Goal: Task Accomplishment & Management: Manage account settings

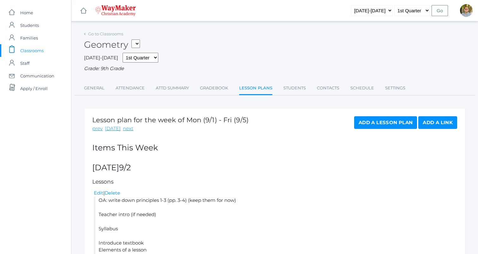
scroll to position [494, 0]
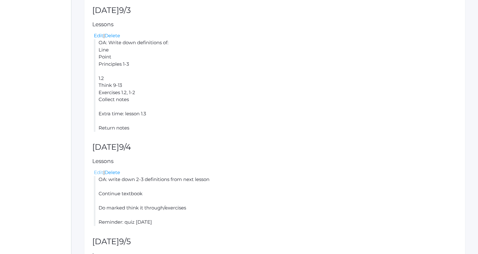
click at [99, 172] on link "Edit" at bounding box center [98, 172] width 9 height 6
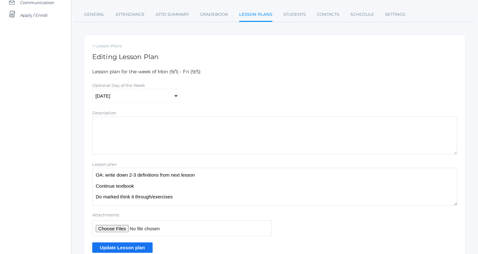
scroll to position [103, 0]
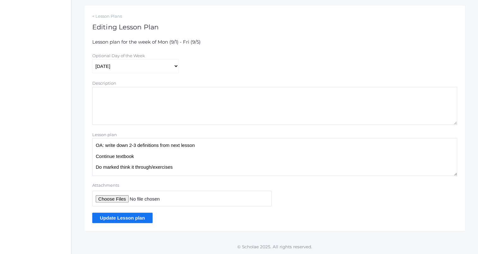
click at [167, 152] on textarea "OA: write down 2-3 definitions from next lesson Continue textbook Do marked thi…" at bounding box center [274, 157] width 365 height 38
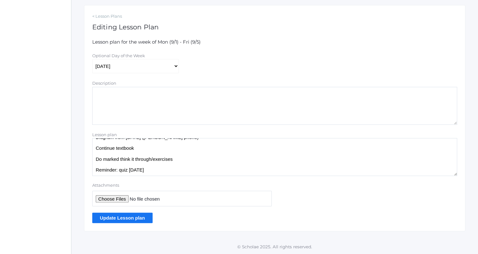
type textarea "OA: write down 2-3 definitions from next lesson Diagram from yesterday (Kylen's…"
click at [136, 219] on input "Update Lesson plan" at bounding box center [122, 218] width 60 height 10
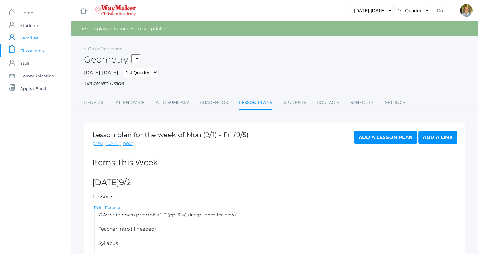
click at [33, 34] on span "Families" at bounding box center [29, 38] width 18 height 13
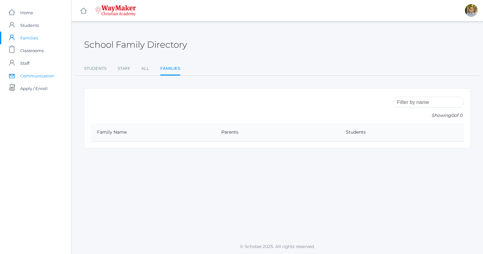
click at [40, 74] on span "Communication" at bounding box center [37, 76] width 34 height 13
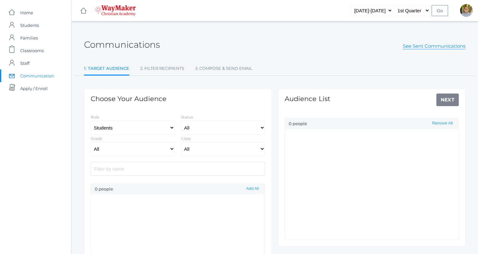
select select "Enrolled"
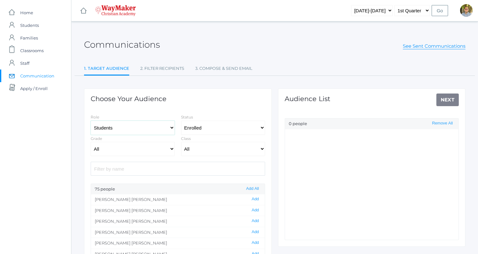
click at [141, 127] on select "Students Staff" at bounding box center [133, 128] width 84 height 14
click at [203, 95] on div "Choose Your Audience Role Students Staff Status All Enrolled Withdrawn Grade Al…" at bounding box center [178, 199] width 188 height 223
click at [34, 45] on span "Classrooms" at bounding box center [31, 50] width 23 height 13
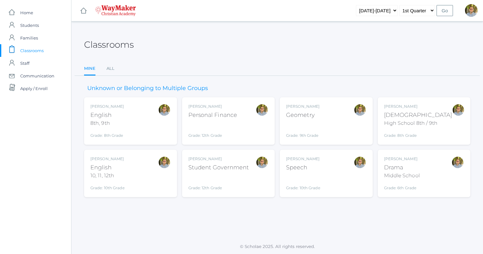
click at [313, 176] on div "Grade: 10th Grade" at bounding box center [303, 182] width 34 height 16
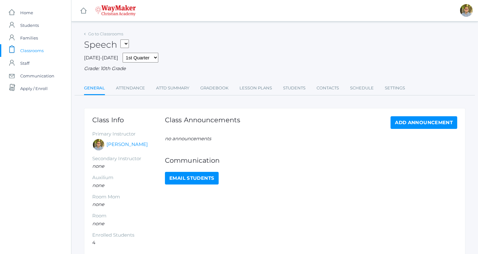
click at [258, 97] on div "Go to Classrooms Speech FINANCE - Personal Finance SG - Student Government THEA…" at bounding box center [274, 145] width 381 height 232
click at [254, 88] on link "Lesson Plans" at bounding box center [255, 88] width 33 height 13
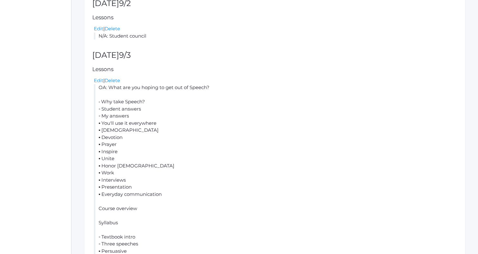
scroll to position [162, 0]
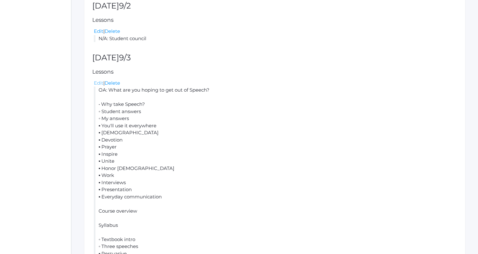
click at [98, 82] on link "Edit" at bounding box center [98, 83] width 9 height 6
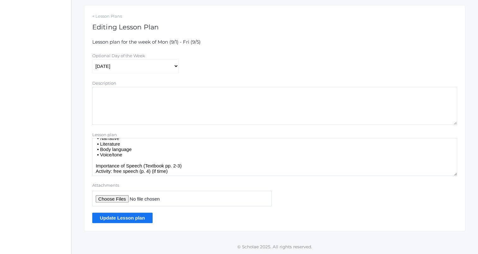
scroll to position [139, 0]
click at [165, 160] on textarea "OA: What are you hoping to get out of Speech? • Why take Speech? ◦ Student answ…" at bounding box center [274, 157] width 365 height 38
type textarea "OA: What are you hoping to get out of Speech? • Why take Speech? ◦ Student answ…"
click at [137, 216] on input "Update Lesson plan" at bounding box center [122, 218] width 60 height 10
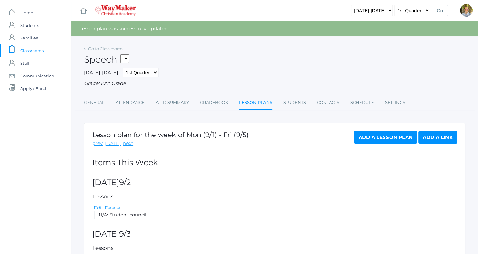
click at [355, 198] on h5 "Lessons" at bounding box center [274, 197] width 365 height 6
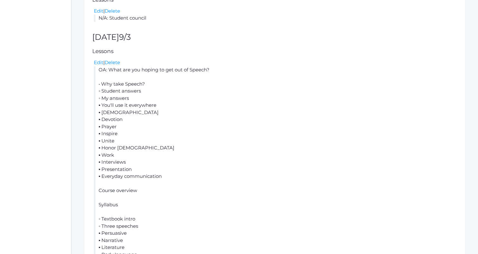
scroll to position [186, 0]
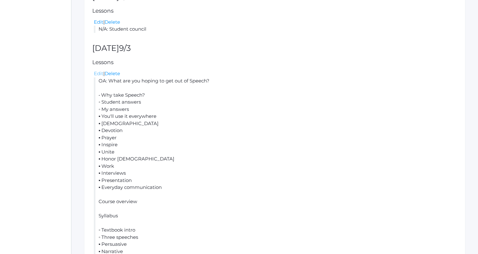
click at [98, 75] on link "Edit" at bounding box center [98, 73] width 9 height 6
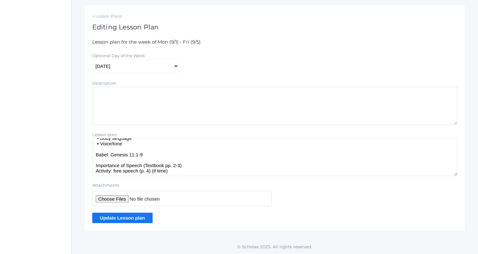
scroll to position [150, 0]
click at [191, 172] on textarea "OA: What are you hoping to get out of Speech? • Why take Speech? ◦ Student answ…" at bounding box center [274, 157] width 365 height 38
type textarea "OA: What are you hoping to get out of Speech? • Why take Speech? ◦ Student answ…"
click at [134, 217] on input "Update Lesson plan" at bounding box center [122, 218] width 60 height 10
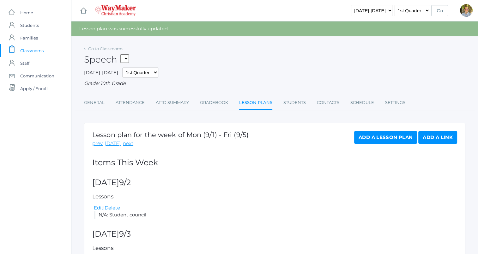
click at [41, 50] on span "Classrooms" at bounding box center [31, 50] width 23 height 13
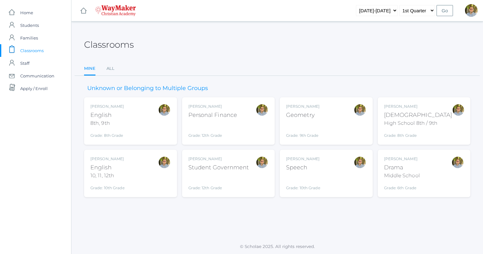
click at [434, 169] on div "Kylen Braileanu Drama Middle School Grade: 6th Grade THEATER" at bounding box center [424, 173] width 80 height 35
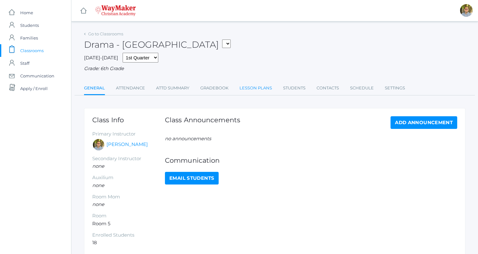
click at [253, 84] on link "Lesson Plans" at bounding box center [255, 88] width 33 height 13
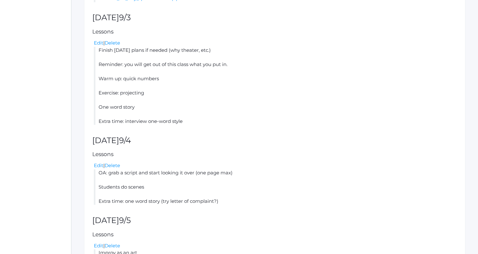
scroll to position [298, 0]
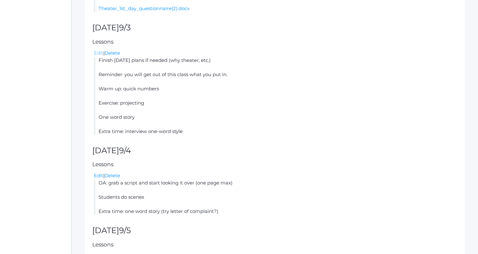
click at [99, 52] on link "Edit" at bounding box center [98, 53] width 9 height 6
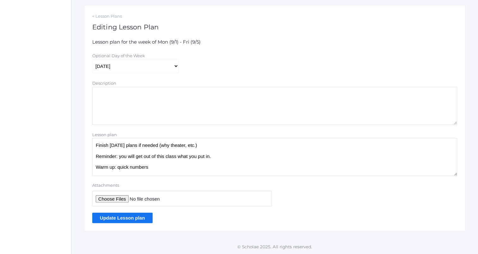
scroll to position [30, 0]
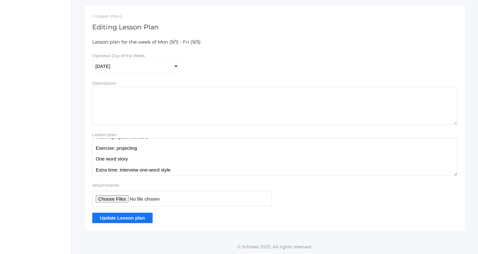
click at [153, 160] on textarea "Finish yesterday's plans if needed (why theater, etc.) Reminder: you will get o…" at bounding box center [274, 157] width 365 height 38
type textarea "Finish yesterday's plans if needed (why theater, etc.) Reminder: you will get o…"
click at [142, 219] on input "Update Lesson plan" at bounding box center [122, 218] width 60 height 10
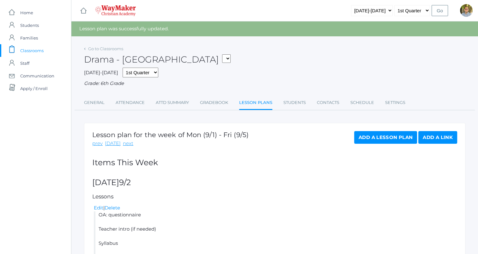
click at [36, 49] on span "Classrooms" at bounding box center [31, 50] width 23 height 13
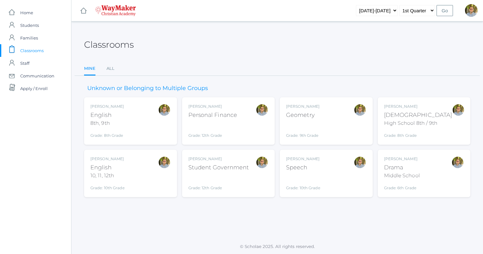
click at [415, 174] on div "Middle School" at bounding box center [402, 176] width 36 height 8
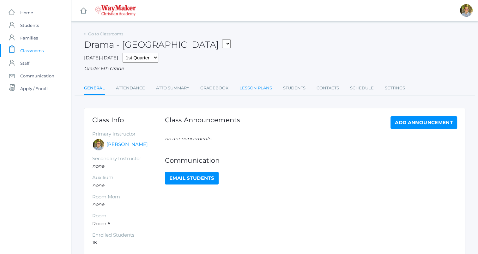
click at [247, 87] on link "Lesson Plans" at bounding box center [255, 88] width 33 height 13
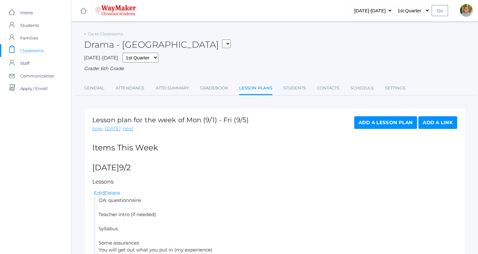
click at [40, 50] on span "Classrooms" at bounding box center [31, 50] width 23 height 13
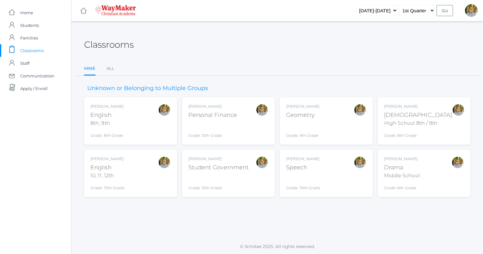
click at [143, 121] on div "[PERSON_NAME] [DEMOGRAPHIC_DATA] 8th, 9th Grade: 8th Grade 08ENGLISH" at bounding box center [130, 121] width 80 height 35
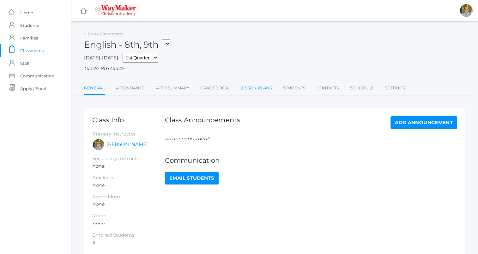
click at [248, 86] on link "Lesson Plans" at bounding box center [255, 88] width 33 height 13
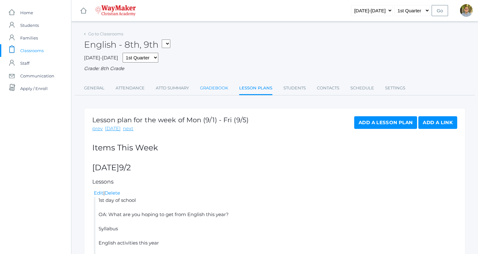
click at [215, 88] on link "Gradebook" at bounding box center [214, 88] width 28 height 13
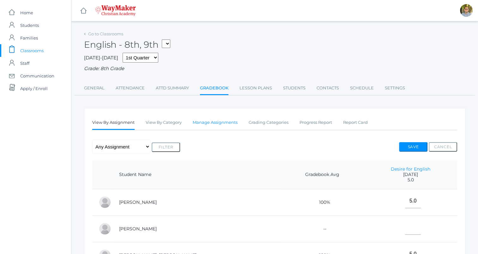
click at [216, 126] on link "Manage Assignments" at bounding box center [215, 122] width 45 height 13
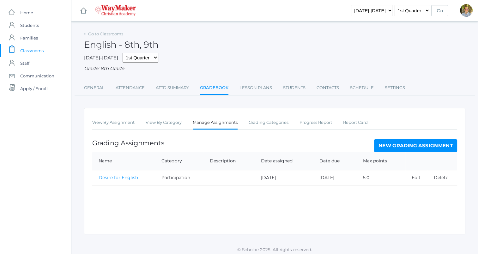
click at [395, 145] on link "New Grading Assignment" at bounding box center [415, 145] width 83 height 13
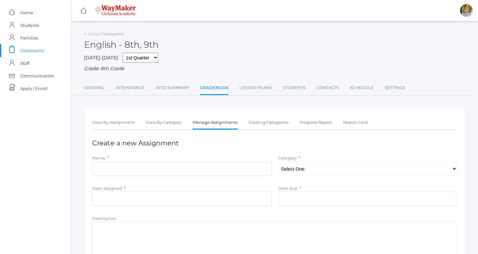
click at [255, 161] on div "Name *" at bounding box center [181, 158] width 179 height 7
click at [253, 169] on input "Name" at bounding box center [181, 169] width 179 height 14
type input "Vocab"
click at [298, 166] on select "Select One Quality Accuracy Participation" at bounding box center [367, 169] width 179 height 14
select select "1065"
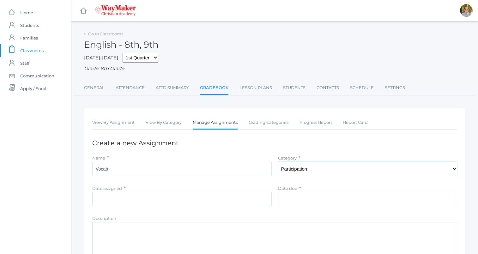
click at [278, 162] on select "Select One Quality Accuracy Participation" at bounding box center [367, 169] width 179 height 14
click at [212, 198] on input "Date assigned" at bounding box center [181, 199] width 179 height 14
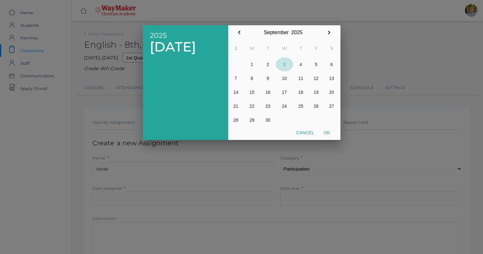
click at [283, 64] on button "3" at bounding box center [285, 65] width 18 height 14
click at [328, 134] on button "Ok" at bounding box center [327, 132] width 16 height 11
type input "[DATE]"
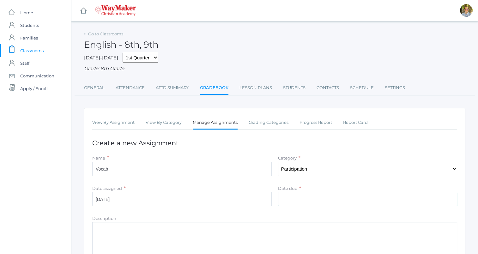
click at [311, 201] on input "Date due" at bounding box center [367, 199] width 179 height 14
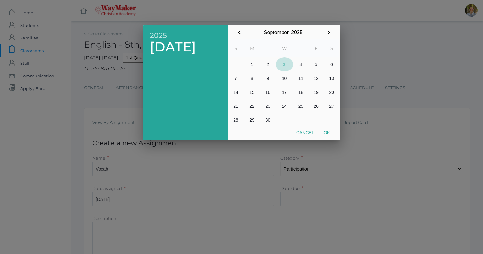
click at [282, 68] on button "3" at bounding box center [285, 65] width 18 height 14
click at [330, 132] on button "Ok" at bounding box center [327, 132] width 16 height 11
type input "[DATE]"
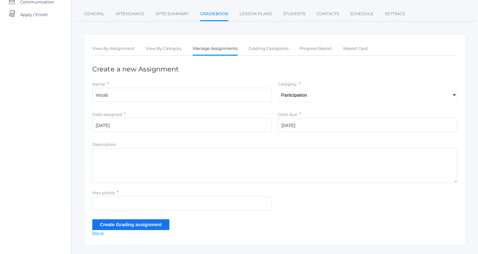
scroll to position [88, 0]
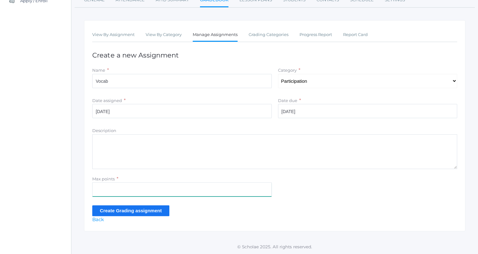
click at [185, 189] on input "Max points" at bounding box center [181, 189] width 179 height 14
type input "5"
click at [157, 212] on input "Create Grading assignment" at bounding box center [130, 210] width 77 height 10
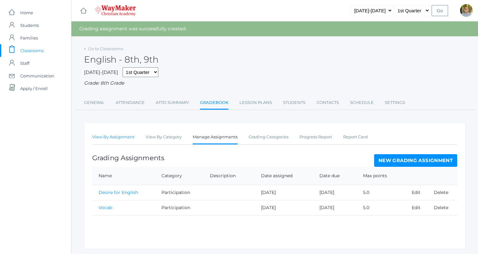
click at [122, 135] on link "View By Assignment" at bounding box center [113, 137] width 42 height 13
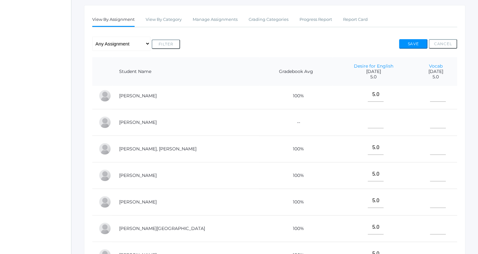
scroll to position [4, 0]
click at [430, 145] on input"] "text" at bounding box center [438, 147] width 16 height 14
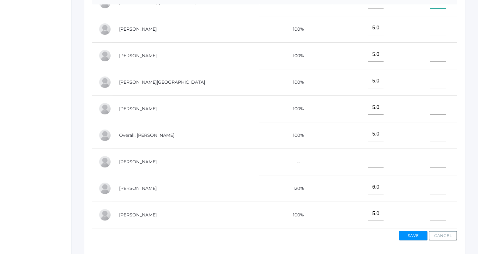
scroll to position [187, 0]
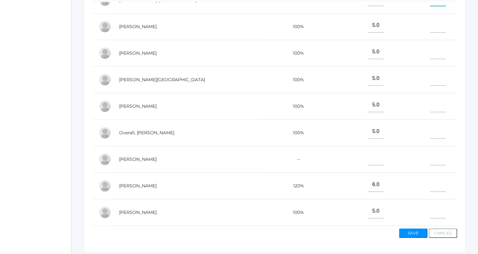
type input"] "5"
click at [430, 209] on input"] "text" at bounding box center [438, 211] width 16 height 14
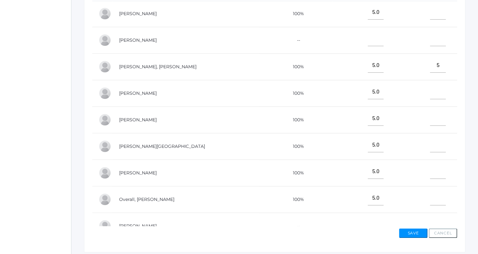
scroll to position [0, 0]
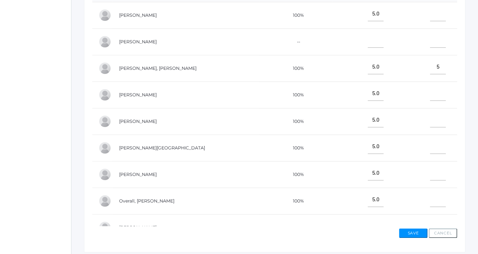
type input"] "5"
click at [430, 121] on input"] "text" at bounding box center [438, 120] width 16 height 14
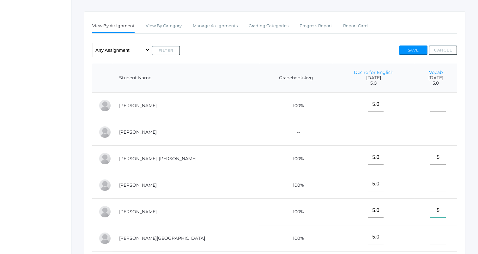
scroll to position [96, 0]
type input"] "5"
click at [430, 109] on input"] "text" at bounding box center [438, 105] width 16 height 14
type input"] "5"
click at [430, 134] on input"] "text" at bounding box center [438, 131] width 16 height 14
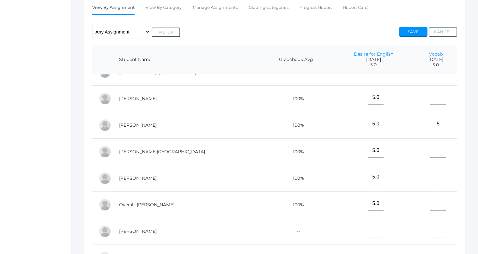
scroll to position [116, 0]
type input"] "5"
click at [430, 172] on input"] "text" at bounding box center [438, 176] width 16 height 14
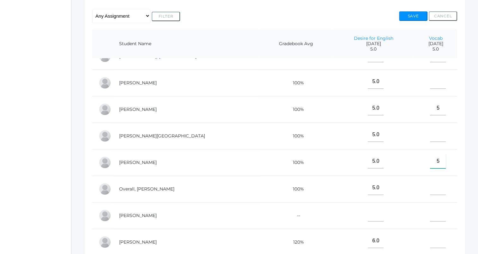
scroll to position [131, 0]
type input"] "5"
click at [430, 187] on input"] "text" at bounding box center [438, 187] width 16 height 14
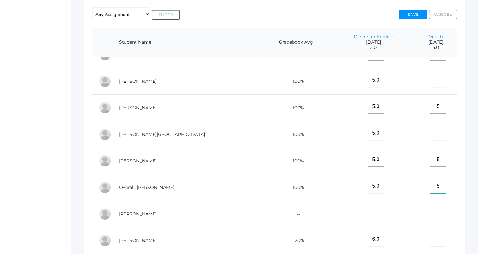
type input"] "5"
click at [430, 126] on input"] "text" at bounding box center [438, 133] width 16 height 14
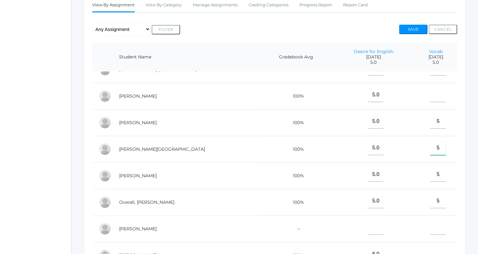
scroll to position [117, 0]
type input"] "5"
click at [430, 95] on input"] "text" at bounding box center [438, 95] width 16 height 14
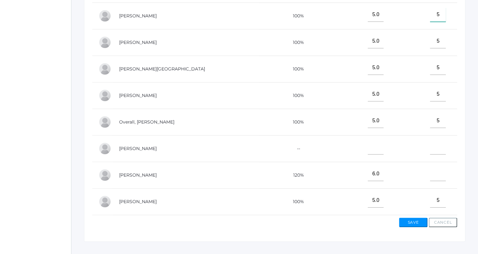
scroll to position [208, 0]
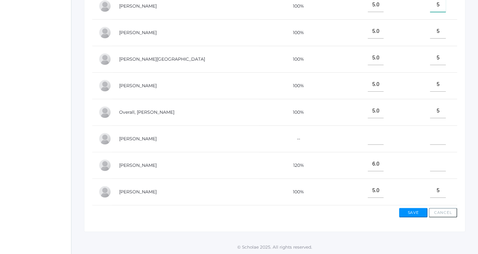
type input"] "5"
click at [430, 158] on input"] "text" at bounding box center [438, 164] width 16 height 14
type input"] "5"
click at [430, 135] on input"] "text" at bounding box center [438, 137] width 16 height 14
type input"] "5"
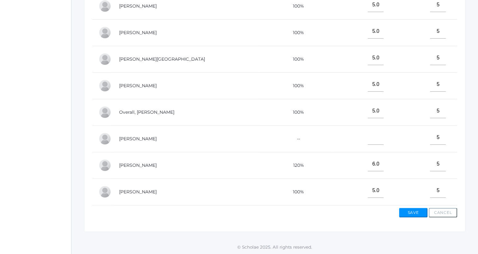
click at [458, 121] on div "View By Assignment View By Category Manage Assignments Grading Categories Progr…" at bounding box center [274, 65] width 381 height 331
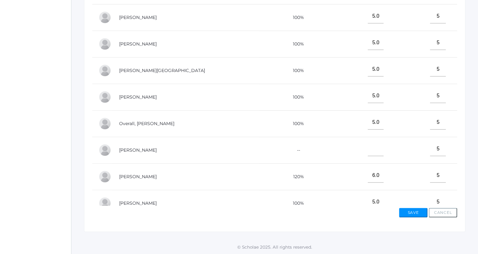
scroll to position [72, 0]
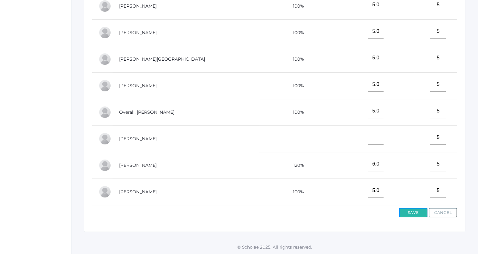
click at [411, 213] on button "Save" at bounding box center [413, 212] width 28 height 9
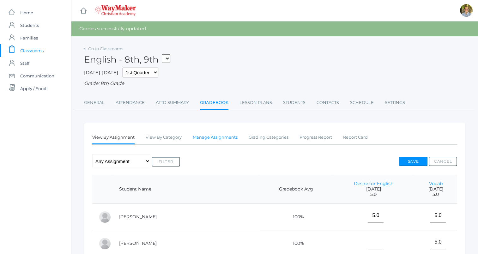
click at [229, 136] on link "Manage Assignments" at bounding box center [215, 137] width 45 height 13
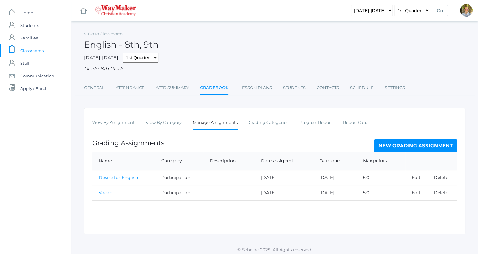
click at [416, 148] on link "New Grading Assignment" at bounding box center [415, 145] width 83 height 13
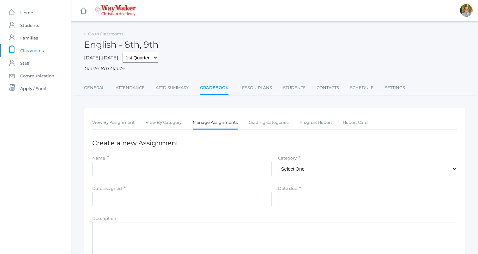
click at [191, 167] on input "Name" at bounding box center [181, 169] width 179 height 14
type input "P"
type input "Redwall prayer (grammar)"
click at [325, 165] on select "Select One Quality Accuracy Participation" at bounding box center [367, 169] width 179 height 14
select select "1067"
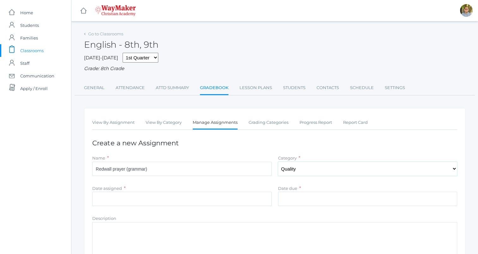
click at [278, 162] on select "Select One Quality Accuracy Participation" at bounding box center [367, 169] width 179 height 14
click at [320, 197] on input "Date due" at bounding box center [367, 199] width 179 height 14
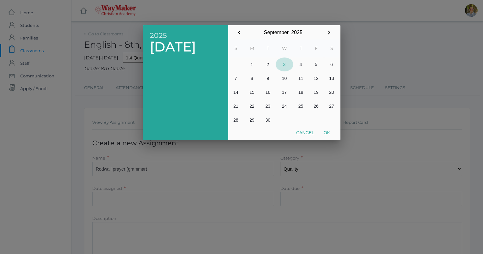
click at [283, 66] on button "3" at bounding box center [285, 65] width 18 height 14
click at [329, 135] on button "Ok" at bounding box center [327, 132] width 16 height 11
type input "[DATE]"
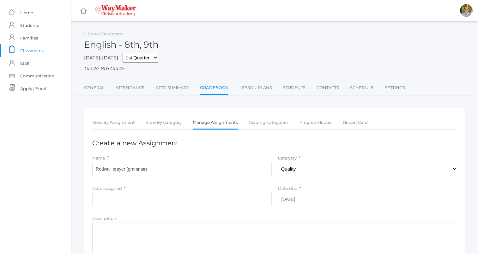
click at [198, 201] on input "Date assigned" at bounding box center [181, 199] width 179 height 14
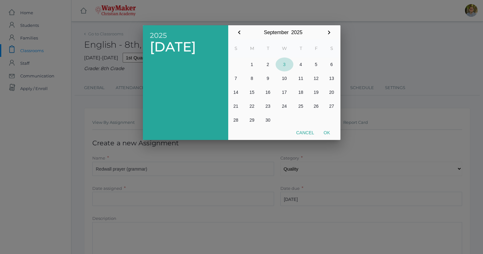
click at [282, 64] on button "3" at bounding box center [285, 65] width 18 height 14
click at [325, 130] on button "Ok" at bounding box center [327, 132] width 16 height 11
type input "[DATE]"
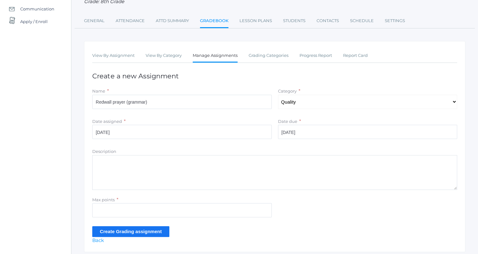
scroll to position [68, 0]
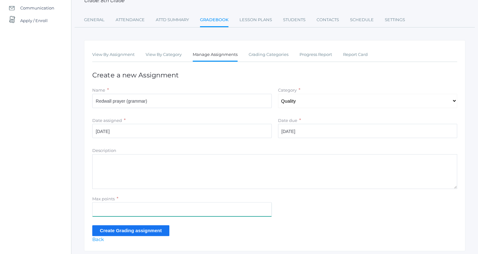
click at [215, 213] on input "Max points" at bounding box center [181, 209] width 179 height 14
type input "5"
click at [157, 231] on input "Create Grading assignment" at bounding box center [130, 230] width 77 height 10
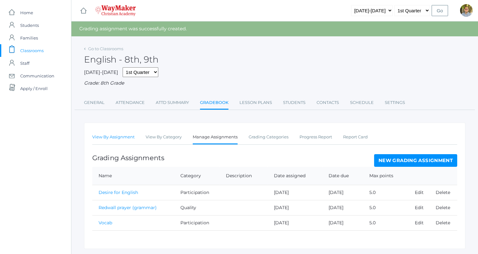
click at [119, 140] on link "View By Assignment" at bounding box center [113, 137] width 42 height 13
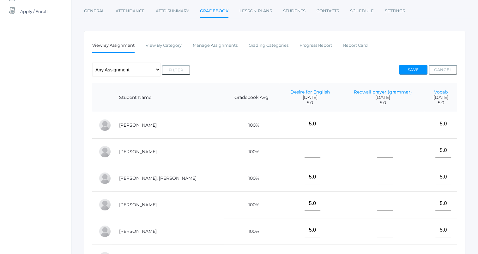
scroll to position [76, 0]
click at [377, 152] on input"] "text" at bounding box center [385, 151] width 16 height 14
type input"] "4.5"
click at [397, 32] on div "Go to Classrooms English - 8th, 9th FINANCE - Personal Finance SG - Student Gov…" at bounding box center [274, 158] width 381 height 410
click at [410, 67] on button "Save" at bounding box center [413, 70] width 28 height 9
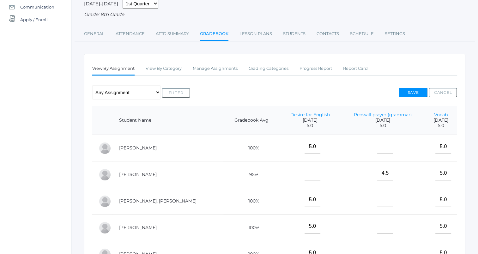
scroll to position [80, 0]
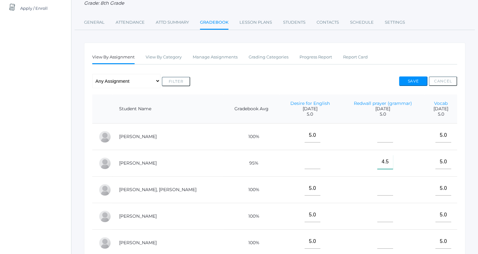
click at [377, 163] on input"] "4.5" at bounding box center [385, 162] width 16 height 14
type input"] "4"
click at [415, 81] on button "Save" at bounding box center [413, 80] width 28 height 9
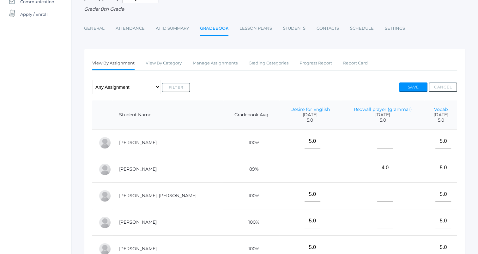
scroll to position [75, 0]
click at [377, 170] on input"] "4.0" at bounding box center [385, 168] width 16 height 14
type input"] "4.5"
click at [408, 84] on button "Save" at bounding box center [413, 86] width 28 height 9
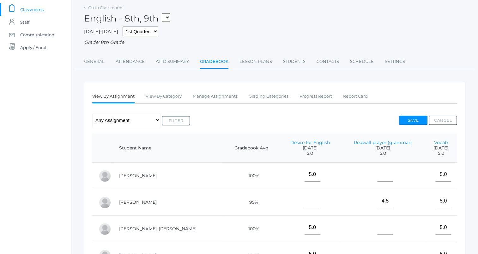
scroll to position [41, 0]
click at [377, 176] on input"] "text" at bounding box center [385, 174] width 16 height 14
type input"] "4"
click at [406, 120] on button "Save" at bounding box center [413, 119] width 28 height 9
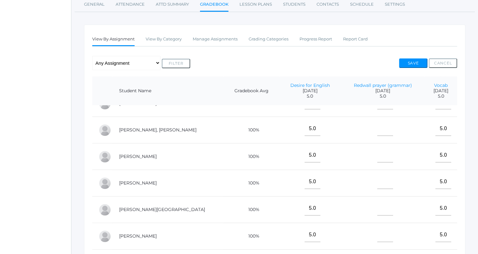
scroll to position [72, 0]
click at [377, 203] on input"] "text" at bounding box center [385, 208] width 16 height 14
type input"] "4"
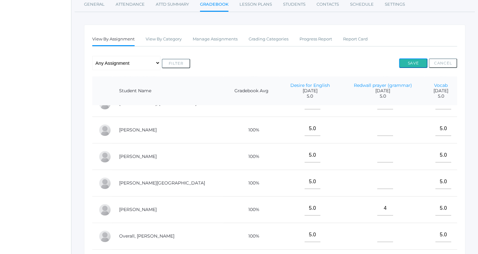
click at [409, 62] on button "Save" at bounding box center [413, 62] width 28 height 9
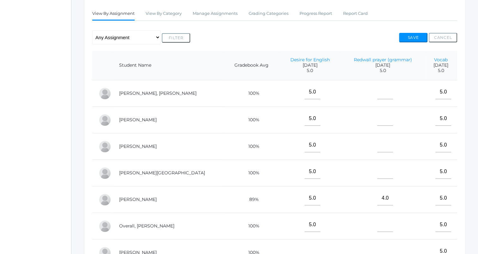
scroll to position [72, 0]
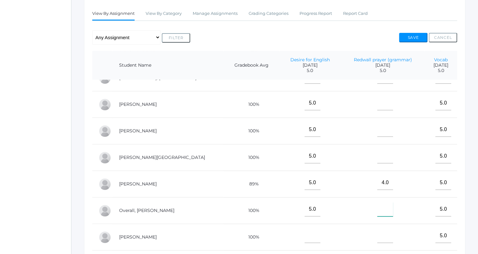
click at [377, 208] on input"] "text" at bounding box center [385, 209] width 16 height 14
type input"] "4.5"
click at [413, 37] on button "Save" at bounding box center [413, 37] width 28 height 9
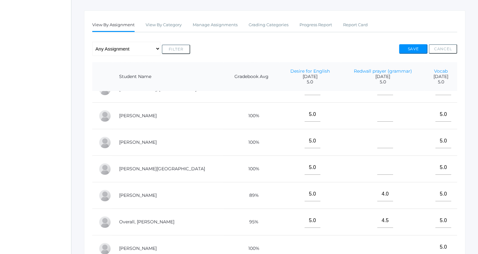
scroll to position [114, 0]
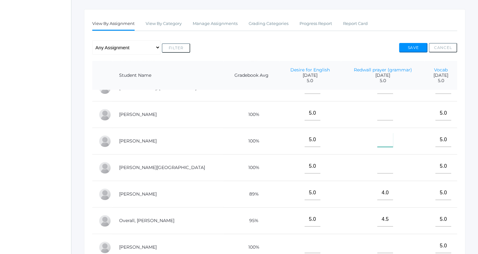
click at [377, 137] on input"] "text" at bounding box center [385, 140] width 16 height 14
type input"] "4"
click at [415, 51] on button "Save" at bounding box center [413, 47] width 28 height 9
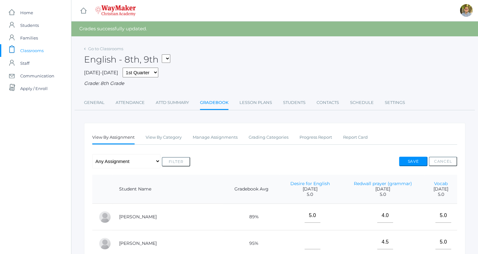
click at [359, 56] on div "English - 8th, 9th FINANCE - Personal Finance SG - Student Government THEATER -…" at bounding box center [274, 55] width 381 height 23
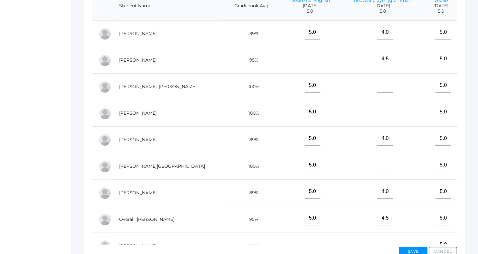
scroll to position [184, 0]
click at [377, 164] on input"] "text" at bounding box center [385, 164] width 16 height 14
type input"] "4.5"
click at [468, 108] on div "Go to Classrooms English - 8th, 9th FINANCE - Personal Finance SG - Student Gov…" at bounding box center [274, 65] width 407 height 410
click at [411, 248] on button "Save" at bounding box center [413, 250] width 28 height 9
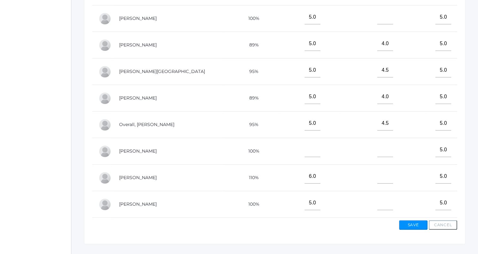
scroll to position [210, 0]
click at [377, 174] on input"] "text" at bounding box center [385, 176] width 16 height 14
type input"] "4.5"
click at [418, 224] on button "Save" at bounding box center [413, 224] width 28 height 9
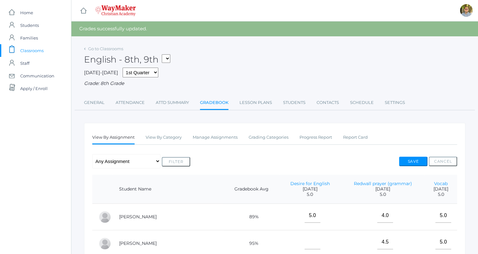
click at [414, 81] on div "Grade: 8th Grade" at bounding box center [274, 83] width 381 height 7
click at [421, 164] on button "Save" at bounding box center [413, 161] width 28 height 9
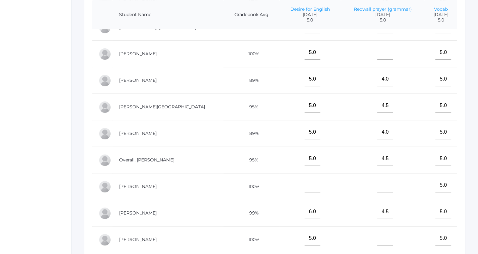
scroll to position [175, 0]
click at [393, 49] on td at bounding box center [383, 53] width 84 height 27
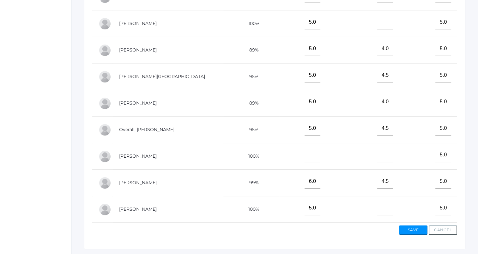
scroll to position [205, 0]
click at [377, 206] on input"] "text" at bounding box center [385, 207] width 16 height 14
type input"] "4.5"
click at [412, 225] on button "Save" at bounding box center [413, 229] width 28 height 9
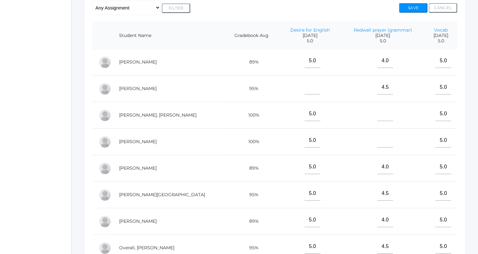
scroll to position [1, 0]
click at [377, 116] on input"] "text" at bounding box center [385, 114] width 16 height 14
type input"] "4.5"
click at [417, 5] on button "Save" at bounding box center [413, 7] width 28 height 9
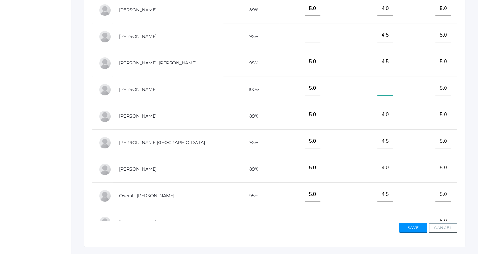
click at [377, 84] on input"] "text" at bounding box center [385, 88] width 16 height 14
type input"] "5"
click at [405, 226] on button "Save" at bounding box center [413, 227] width 28 height 9
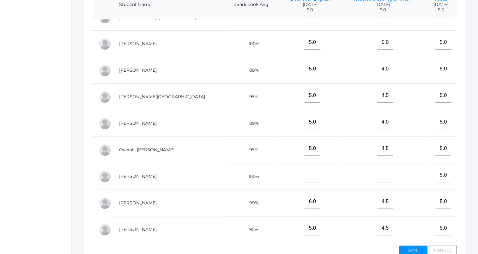
scroll to position [192, 0]
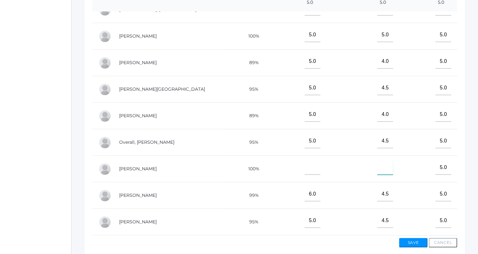
click at [377, 165] on input"] "text" at bounding box center [385, 168] width 16 height 14
type input"] "4"
click at [412, 238] on div "Save Cancel" at bounding box center [274, 241] width 365 height 12
click at [414, 240] on button "Save" at bounding box center [413, 242] width 28 height 9
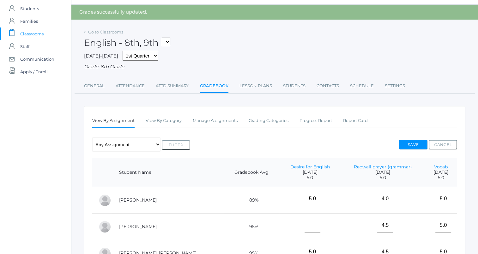
scroll to position [15, 0]
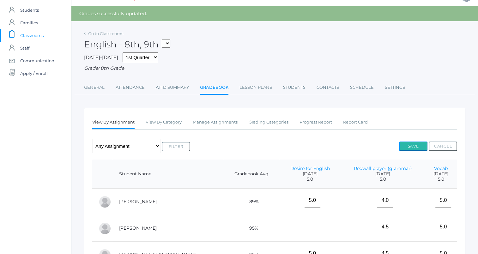
click at [412, 146] on button "Save" at bounding box center [413, 146] width 28 height 9
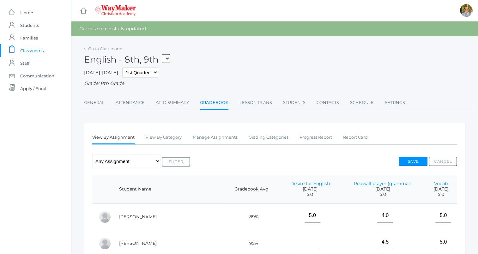
click at [36, 52] on span "Classrooms" at bounding box center [31, 50] width 23 height 13
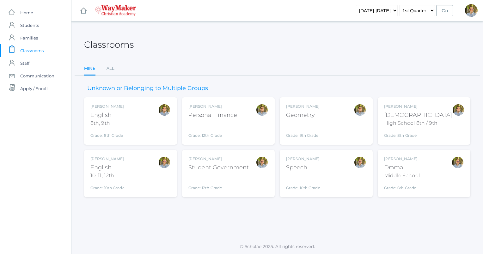
click at [307, 168] on div "Speech" at bounding box center [303, 167] width 34 height 9
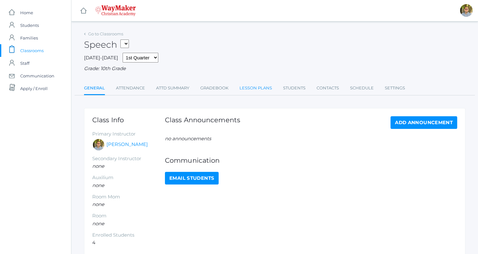
click at [249, 89] on link "Lesson Plans" at bounding box center [255, 88] width 33 height 13
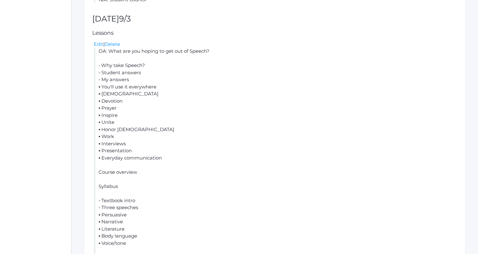
scroll to position [203, 0]
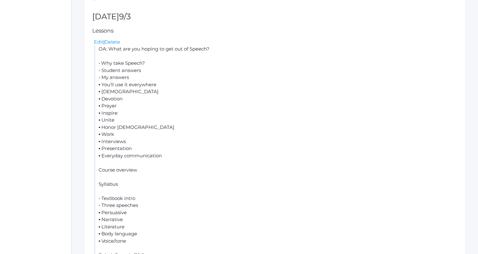
click at [239, 116] on li "OA: What are you hoping to get out of Speech? • Why take Speech? ◦ Student answ…" at bounding box center [275, 162] width 363 height 235
click at [267, 131] on li "OA: What are you hoping to get out of Speech? • Why take Speech? ◦ Student answ…" at bounding box center [275, 162] width 363 height 235
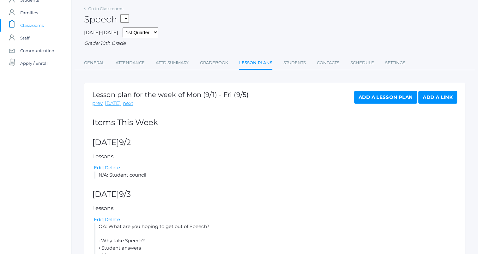
scroll to position [0, 0]
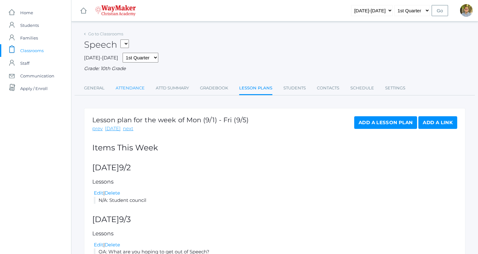
click at [124, 85] on link "Attendance" at bounding box center [130, 88] width 29 height 13
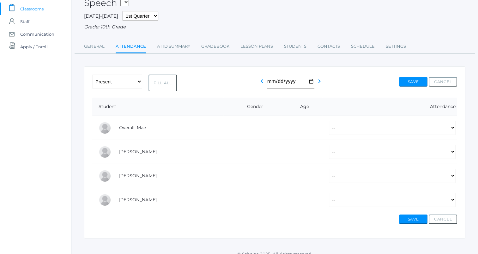
scroll to position [49, 0]
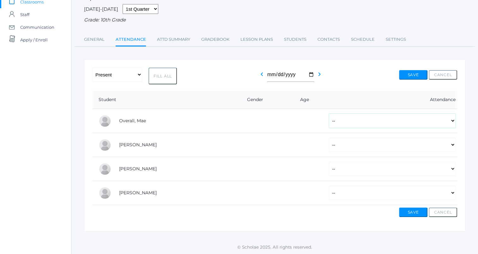
click at [410, 117] on select "-- Present Tardy Excused Tardy Unexcused Absent Excused Absent Unexcused" at bounding box center [392, 121] width 127 height 14
select select "P"
click at [329, 114] on select "-- Present Tardy Excused Tardy Unexcused Absent Excused Absent Unexcused" at bounding box center [392, 121] width 127 height 14
click at [406, 144] on select "-- Present Tardy Excused Tardy Unexcused Absent Excused Absent Unexcused" at bounding box center [392, 145] width 127 height 14
select select "P"
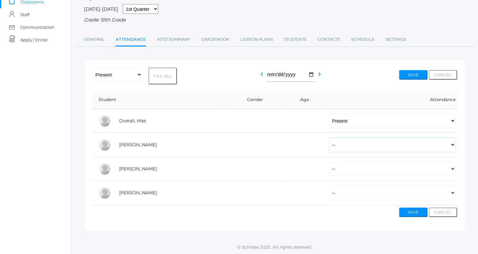
click at [329, 138] on select "-- Present Tardy Excused Tardy Unexcused Absent Excused Absent Unexcused" at bounding box center [392, 145] width 127 height 14
click at [363, 167] on select "-- Present Tardy Excused Tardy Unexcused Absent Excused Absent Unexcused" at bounding box center [392, 169] width 127 height 14
select select "P"
click at [329, 162] on select "-- Present Tardy Excused Tardy Unexcused Absent Excused Absent Unexcused" at bounding box center [392, 169] width 127 height 14
click at [349, 191] on select "-- Present Tardy Excused Tardy Unexcused Absent Excused Absent Unexcused" at bounding box center [392, 193] width 127 height 14
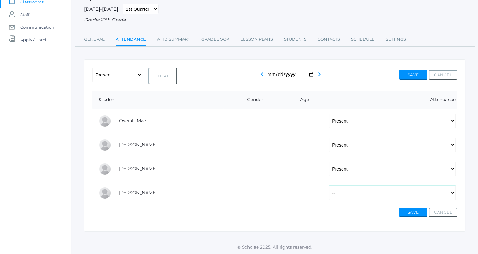
select select "P"
click at [329, 186] on select "-- Present Tardy Excused Tardy Unexcused Absent Excused Absent Unexcused" at bounding box center [392, 193] width 127 height 14
click at [403, 74] on button "Save" at bounding box center [413, 74] width 28 height 9
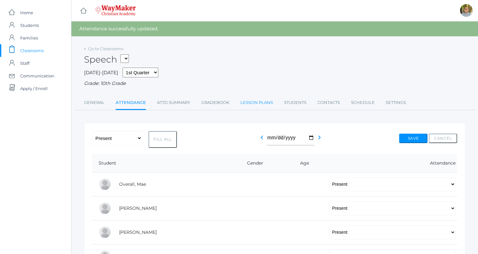
click at [257, 105] on link "Lesson Plans" at bounding box center [256, 102] width 33 height 13
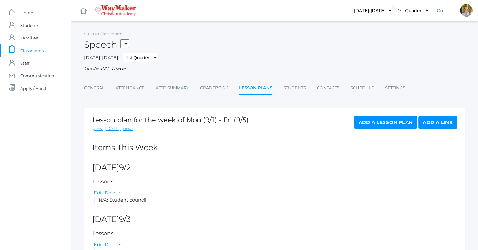
click at [37, 51] on span "Classrooms" at bounding box center [31, 50] width 23 height 13
click at [34, 52] on span "Classrooms" at bounding box center [31, 50] width 23 height 13
